Goal: Transaction & Acquisition: Obtain resource

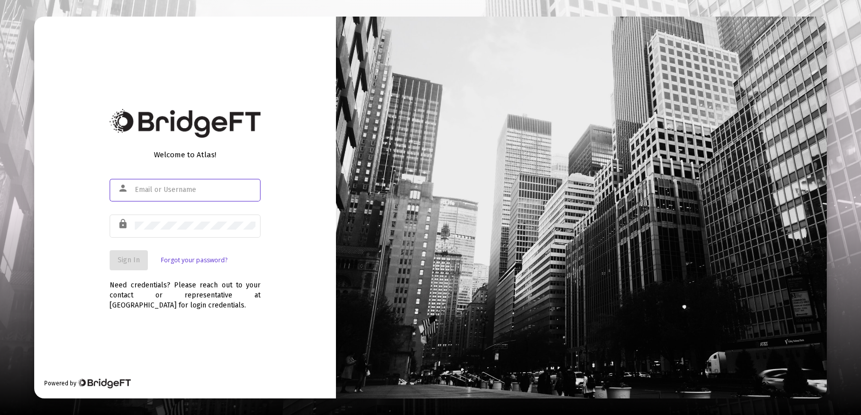
type input "[EMAIL_ADDRESS][DOMAIN_NAME]"
click at [126, 270] on button "Sign In" at bounding box center [129, 260] width 38 height 20
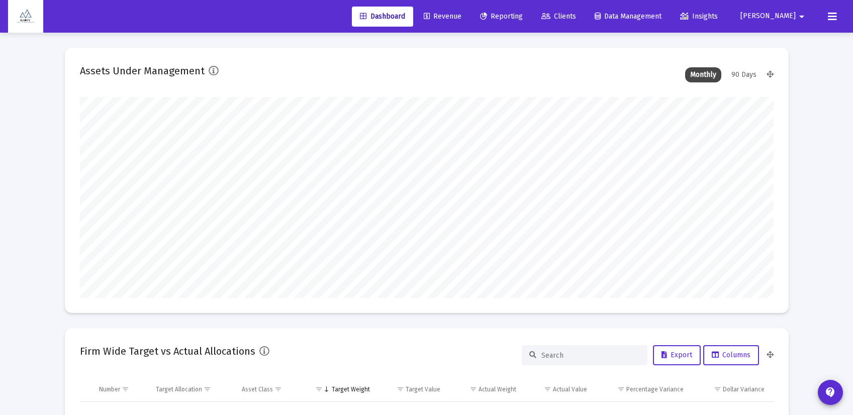
scroll to position [201, 374]
type input "[DATE]"
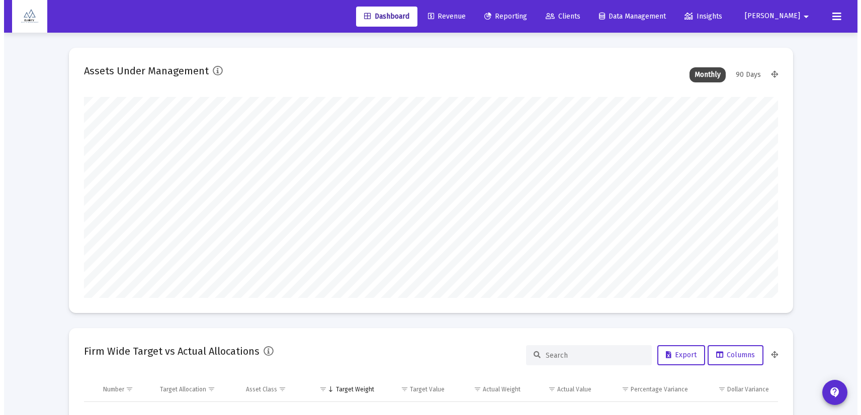
scroll to position [201, 324]
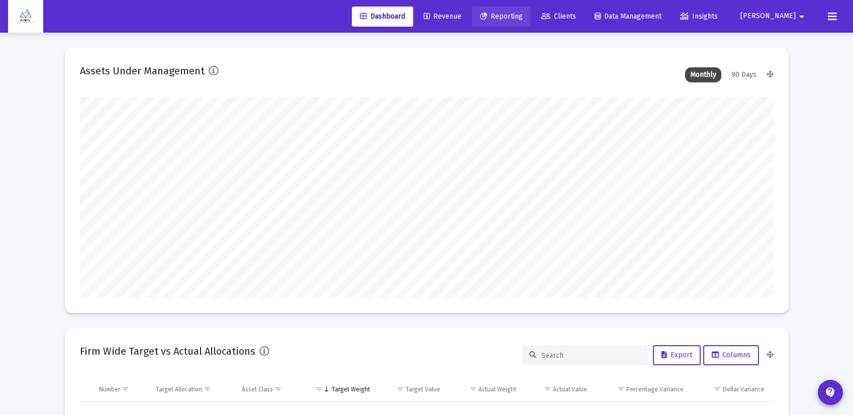
click at [523, 18] on span "Reporting" at bounding box center [501, 16] width 43 height 9
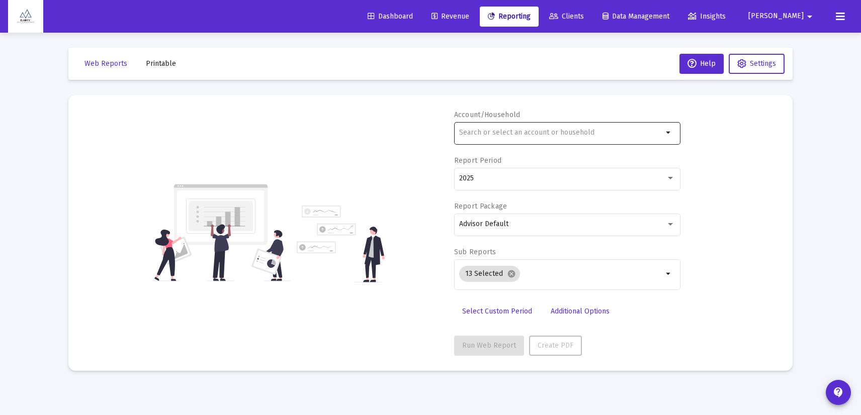
click at [525, 137] on div at bounding box center [561, 132] width 204 height 25
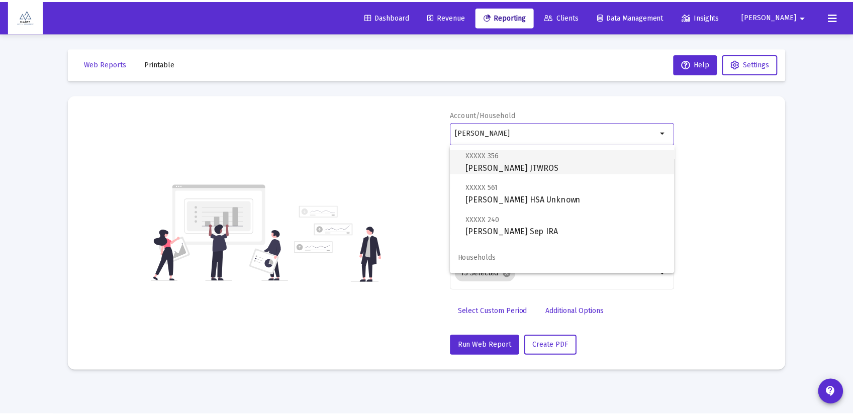
scroll to position [161, 0]
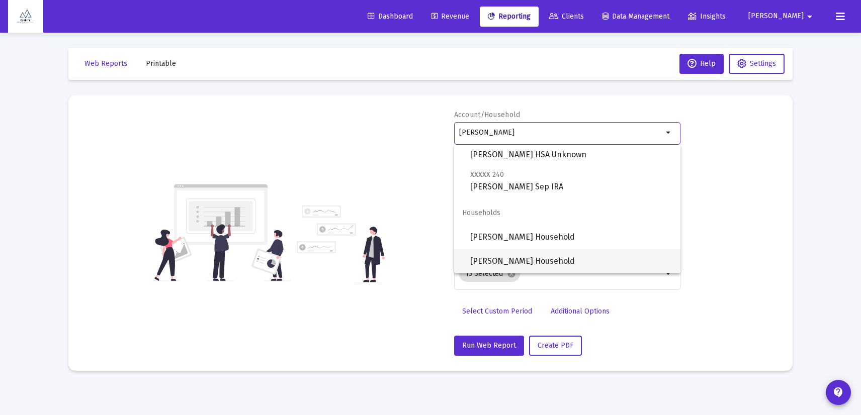
click at [527, 256] on span "[PERSON_NAME] Household" at bounding box center [571, 261] width 202 height 24
type input "[PERSON_NAME] Household"
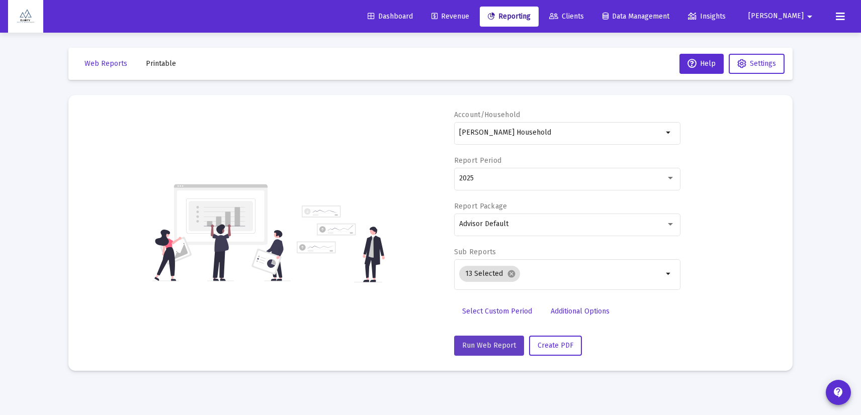
click at [499, 347] on span "Run Web Report" at bounding box center [489, 345] width 54 height 9
click at [572, 224] on div "Advisor Default" at bounding box center [562, 224] width 207 height 8
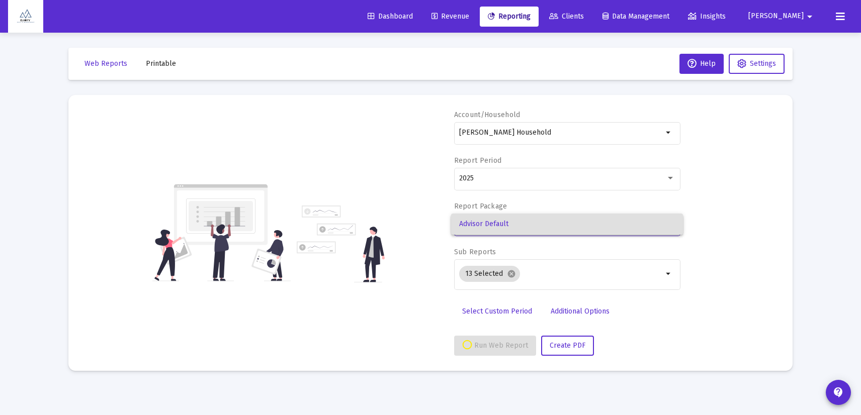
click at [738, 203] on div at bounding box center [430, 207] width 861 height 415
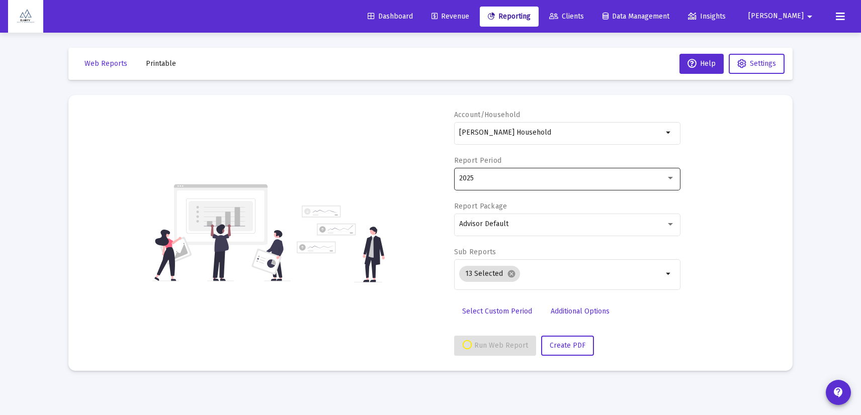
click at [609, 184] on div "2025" at bounding box center [567, 178] width 216 height 25
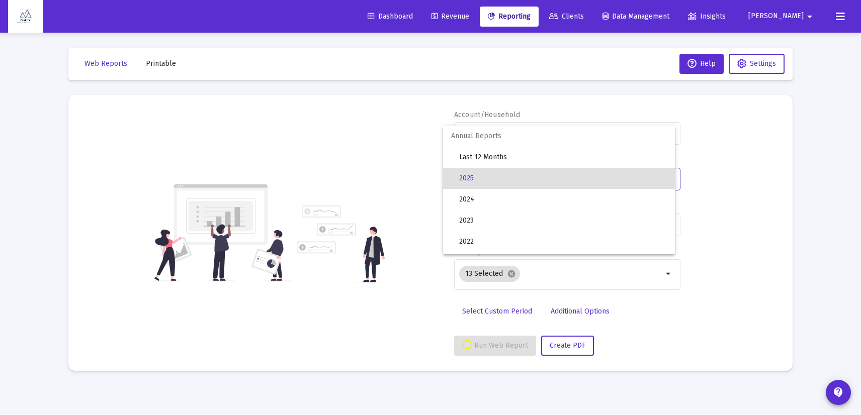
select select "View all"
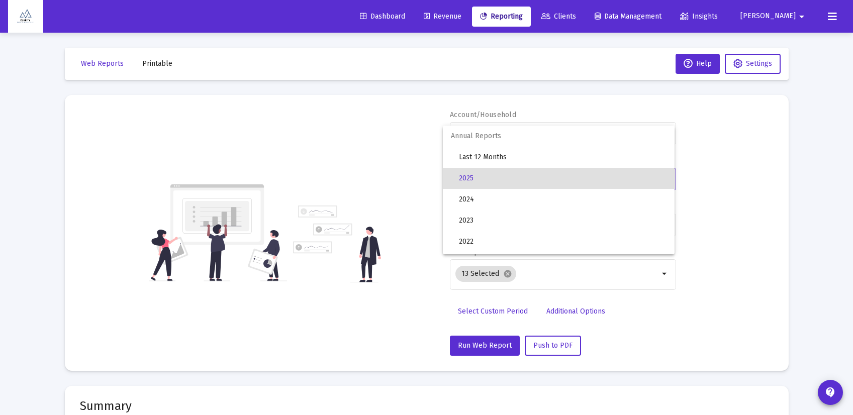
click at [609, 184] on span "2025" at bounding box center [563, 178] width 208 height 21
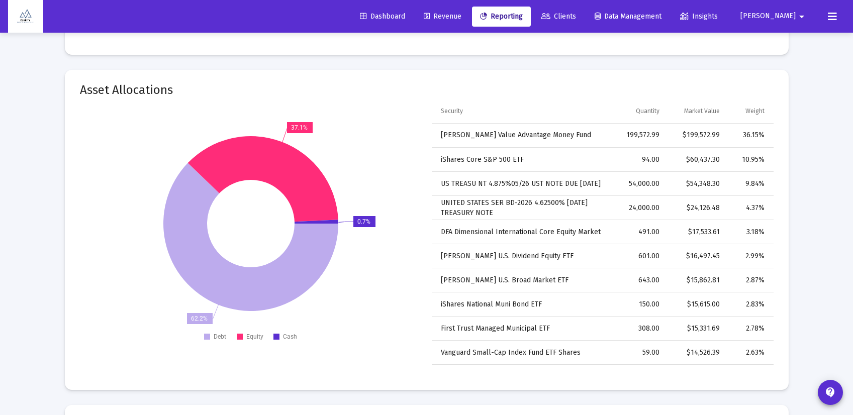
scroll to position [2114, 0]
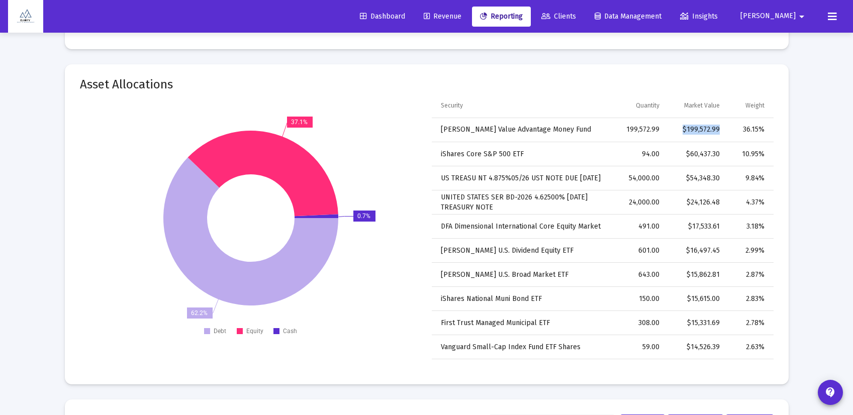
drag, startPoint x: 712, startPoint y: 130, endPoint x: 672, endPoint y: 130, distance: 39.2
click at [672, 130] on td "$199,572.99" at bounding box center [697, 130] width 60 height 24
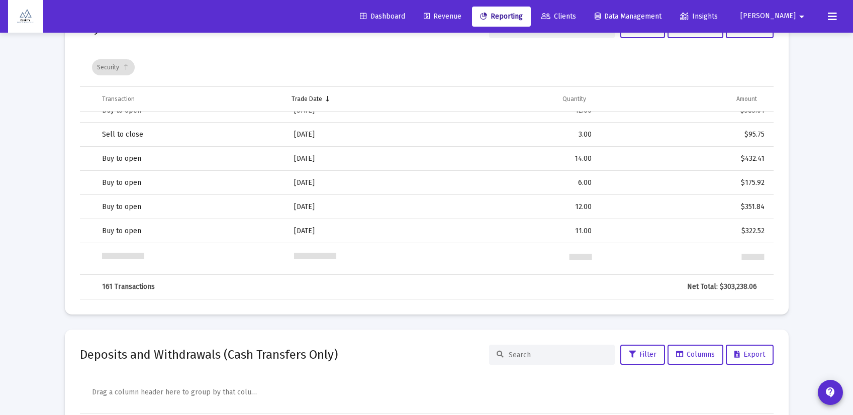
scroll to position [0, 0]
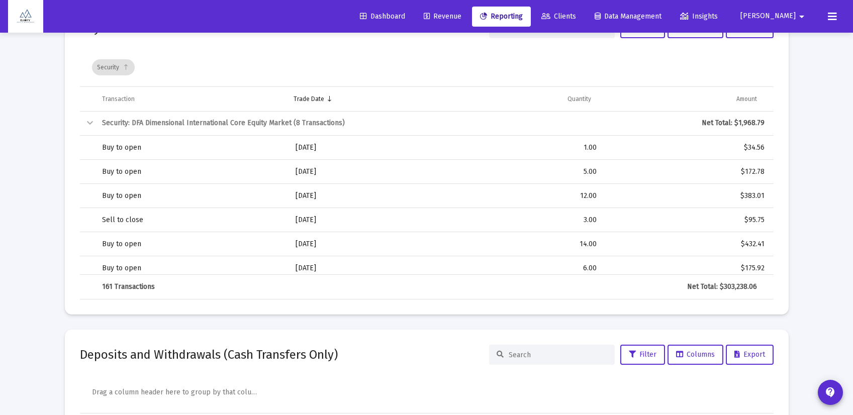
click at [93, 124] on div "Collapse" at bounding box center [90, 123] width 12 height 12
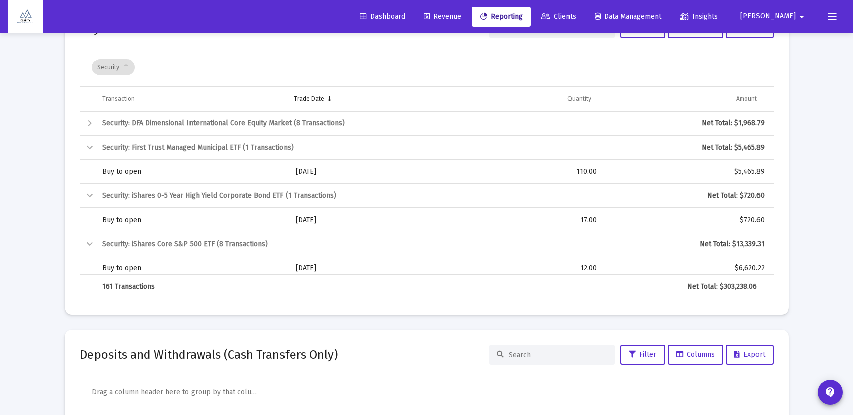
click at [89, 195] on div "Collapse" at bounding box center [90, 196] width 12 height 12
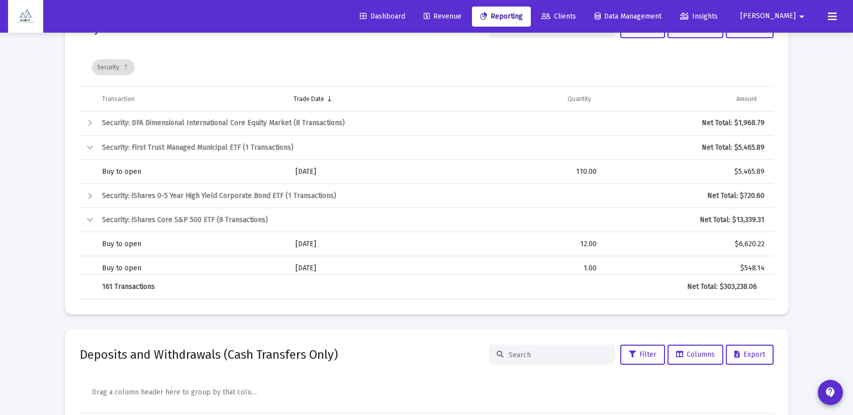
click at [89, 144] on div "Collapse" at bounding box center [90, 148] width 12 height 12
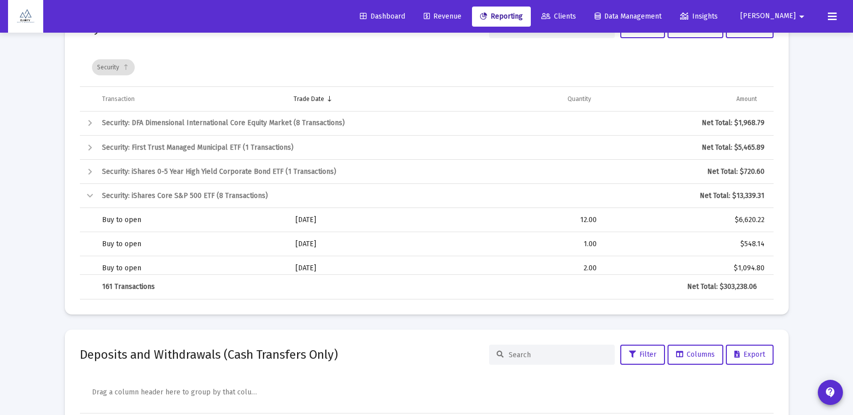
click at [91, 197] on div "Collapse" at bounding box center [90, 196] width 12 height 12
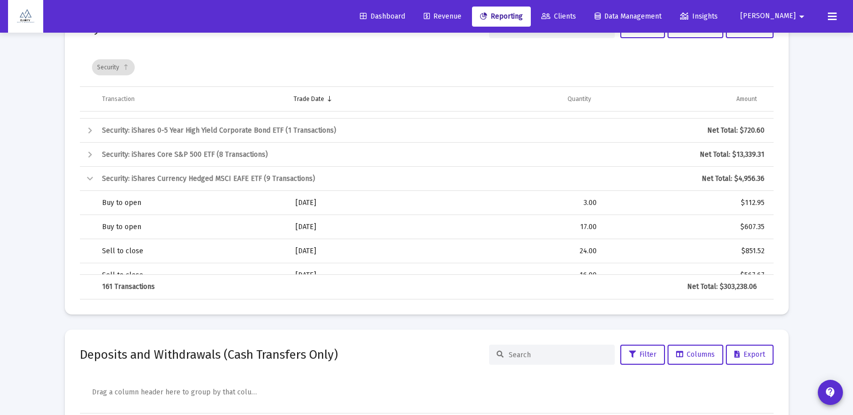
scroll to position [54, 0]
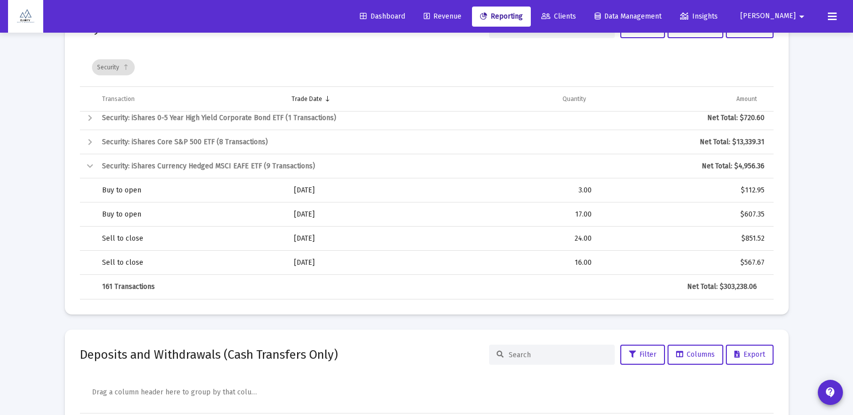
click at [89, 162] on div "Collapse" at bounding box center [90, 166] width 12 height 12
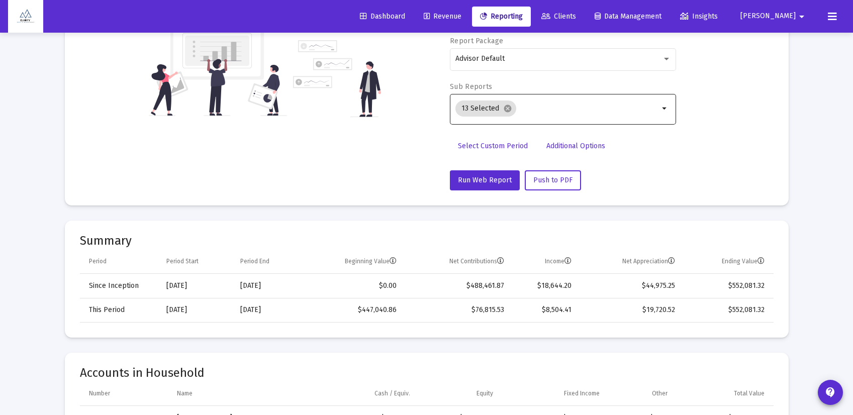
scroll to position [0, 0]
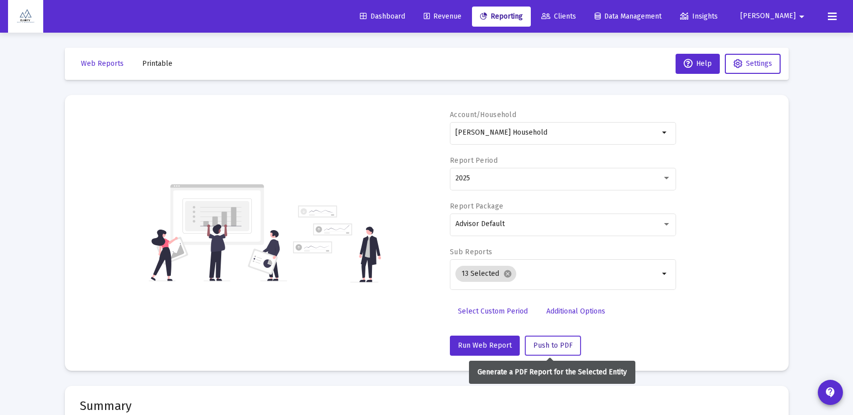
click at [552, 350] on button "Push to PDF" at bounding box center [553, 346] width 56 height 20
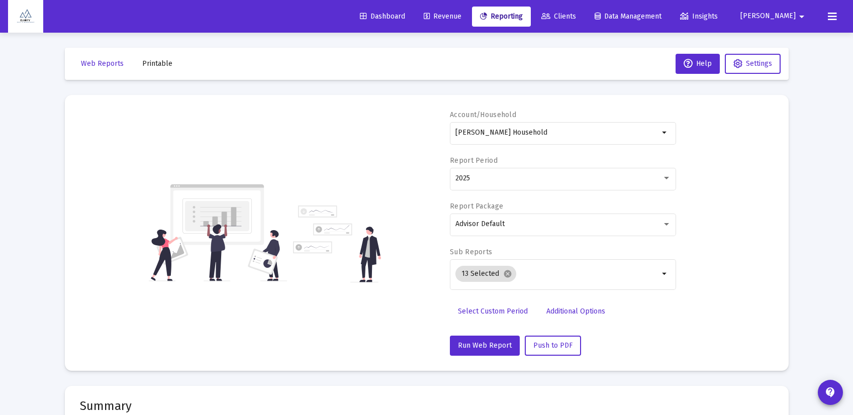
click at [161, 62] on span "Printable" at bounding box center [157, 63] width 30 height 9
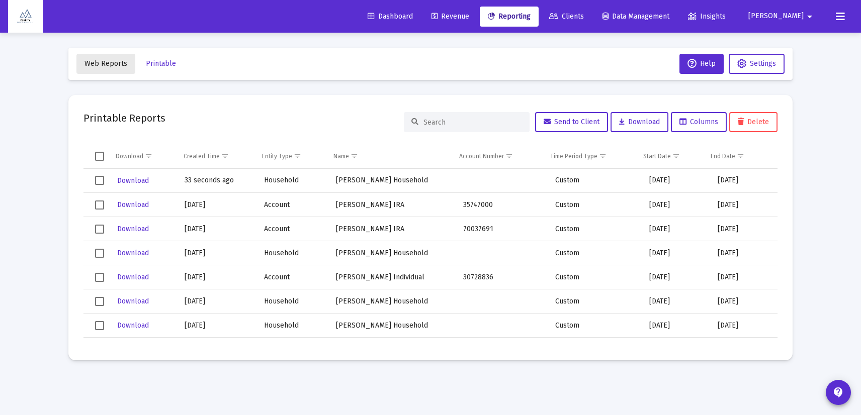
click at [116, 64] on span "Web Reports" at bounding box center [105, 63] width 43 height 9
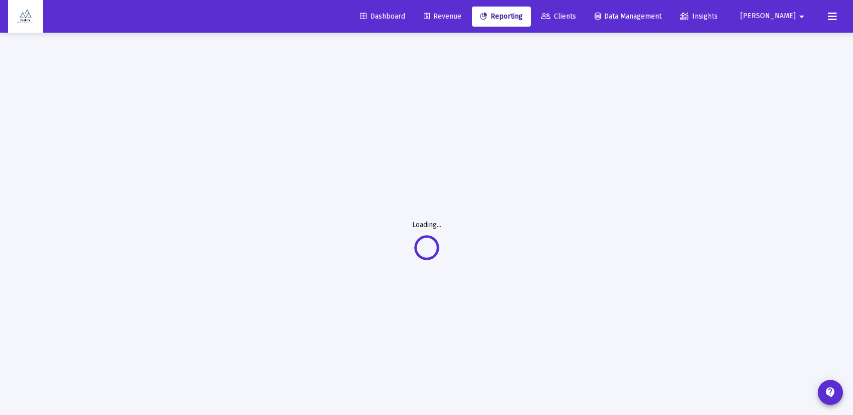
select select "View all"
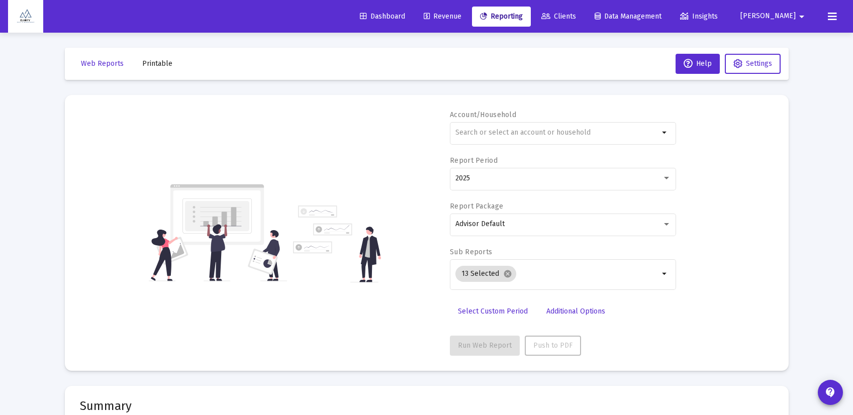
click at [629, 343] on div "Run Web Report Push to PDF" at bounding box center [563, 346] width 226 height 20
drag, startPoint x: 605, startPoint y: 340, endPoint x: 555, endPoint y: 356, distance: 51.7
click at [598, 343] on div "Run Web Report Push to PDF" at bounding box center [563, 346] width 226 height 20
click at [503, 134] on input "text" at bounding box center [558, 133] width 204 height 8
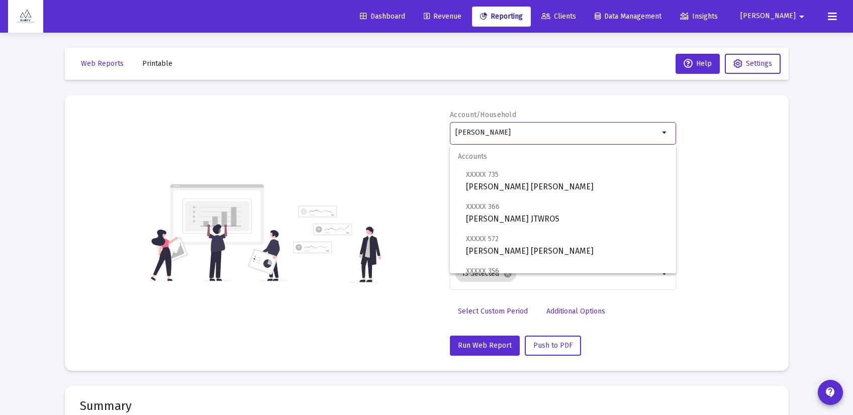
scroll to position [161, 0]
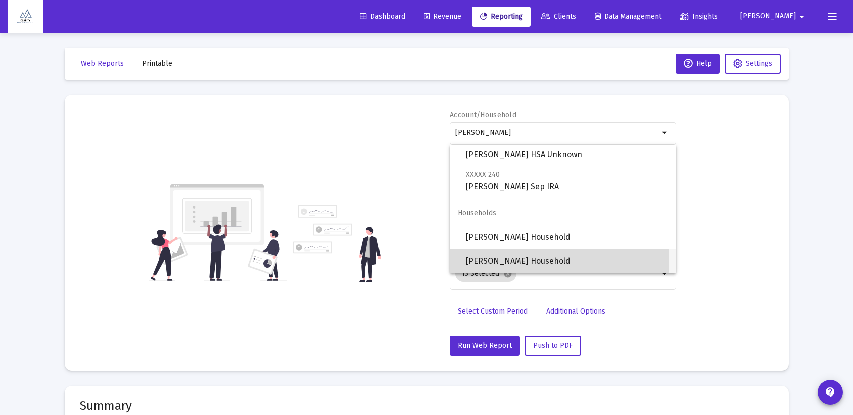
click at [511, 260] on span "[PERSON_NAME] Household" at bounding box center [567, 261] width 202 height 24
type input "[PERSON_NAME] Household"
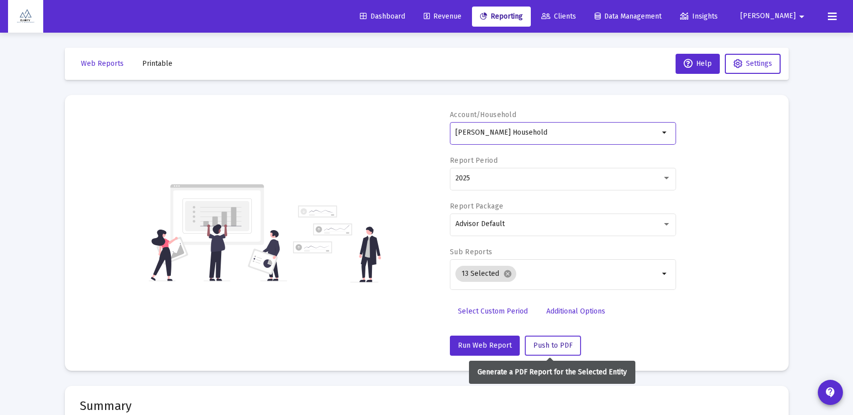
click at [552, 346] on span "Push to PDF" at bounding box center [553, 345] width 39 height 9
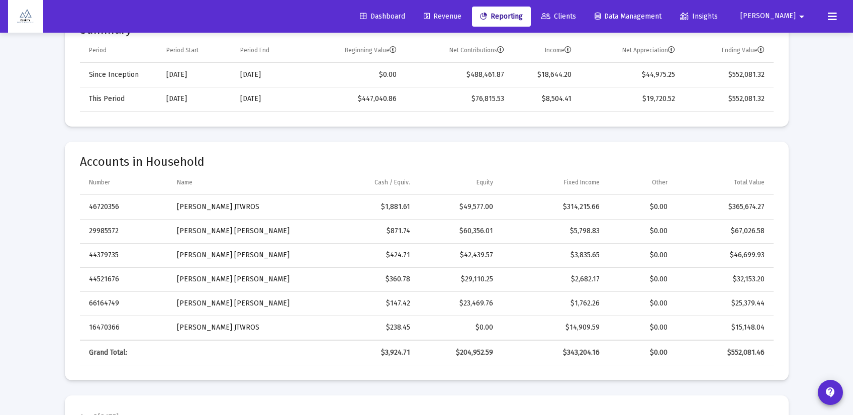
scroll to position [0, 0]
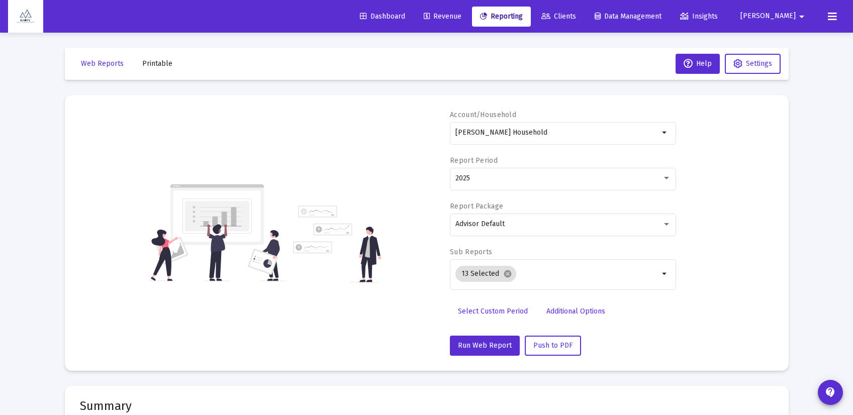
click at [831, 19] on icon at bounding box center [832, 17] width 9 height 12
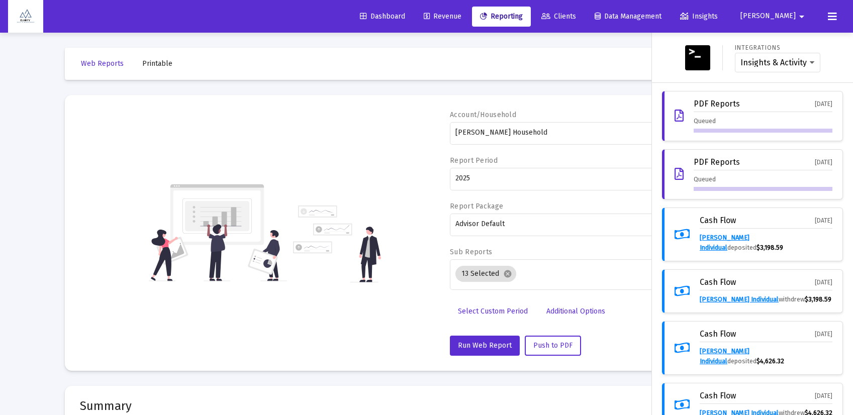
click at [703, 177] on div "Queued" at bounding box center [763, 183] width 139 height 17
